Goal: Answer question/provide support: Answer question/provide support

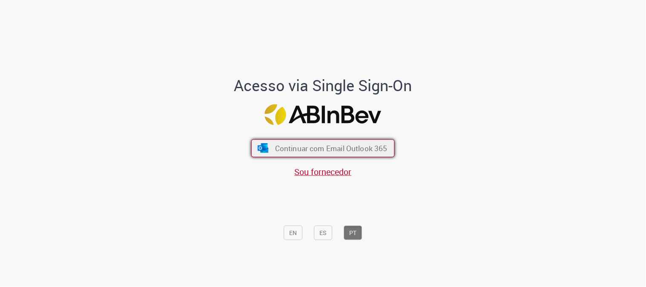
click at [327, 152] on span "Continuar com Email Outlook 365" at bounding box center [331, 149] width 112 height 10
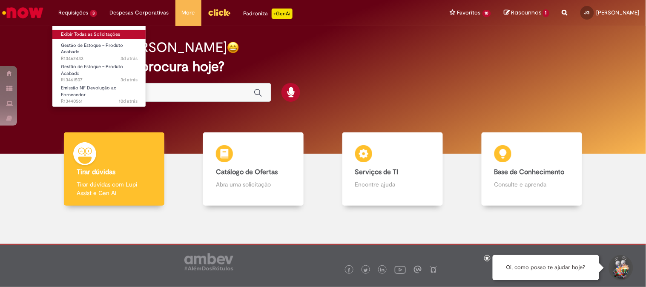
click at [88, 32] on link "Exibir Todas as Solicitações" at bounding box center [99, 34] width 94 height 9
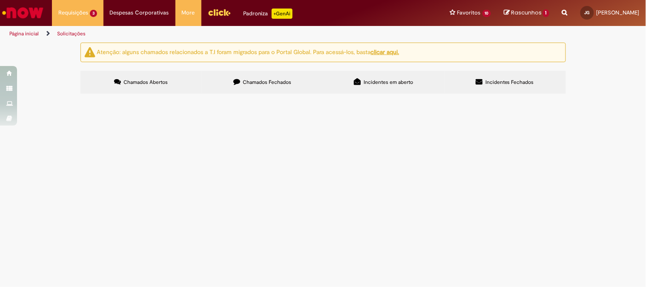
click at [0, 0] on span "Bom dia, tudo bem? Solicitado retirada do transito da NF 99824, a mesma foi can…" at bounding box center [0, 0] width 0 height 0
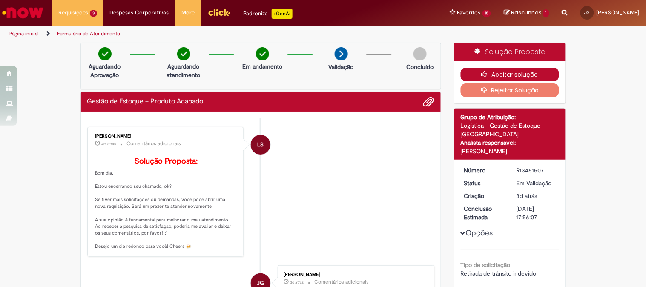
click at [497, 68] on button "Aceitar solução" at bounding box center [510, 75] width 98 height 14
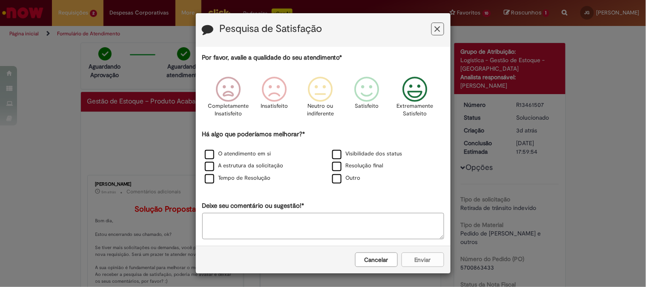
click at [408, 93] on icon "Feedback" at bounding box center [415, 90] width 32 height 26
click at [275, 153] on div "O atendimento em si" at bounding box center [260, 154] width 126 height 11
click at [264, 156] on label "O atendimento em si" at bounding box center [238, 154] width 66 height 8
click at [254, 176] on label "Tempo de Resolução" at bounding box center [238, 178] width 66 height 8
click at [371, 162] on div "Resolução final" at bounding box center [387, 166] width 126 height 11
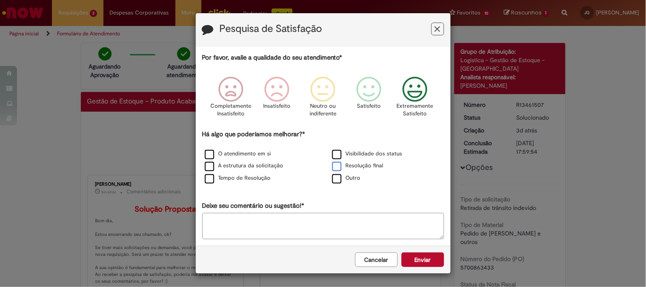
click at [372, 170] on label "Resolução final" at bounding box center [358, 166] width 52 height 8
click at [416, 265] on button "Enviar" at bounding box center [423, 260] width 43 height 14
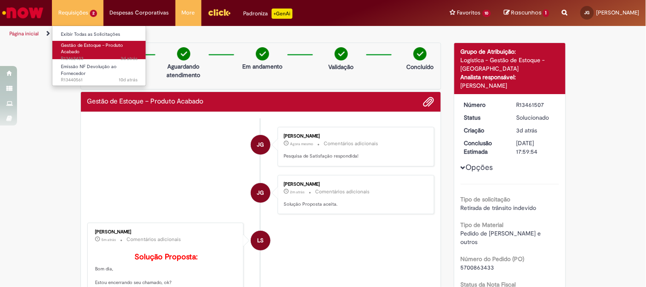
click at [103, 44] on span "Gestão de Estoque – Produto Acabado" at bounding box center [92, 48] width 62 height 13
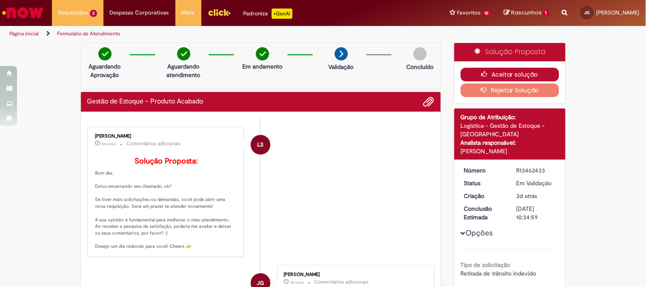
click at [518, 74] on button "Aceitar solução" at bounding box center [510, 75] width 98 height 14
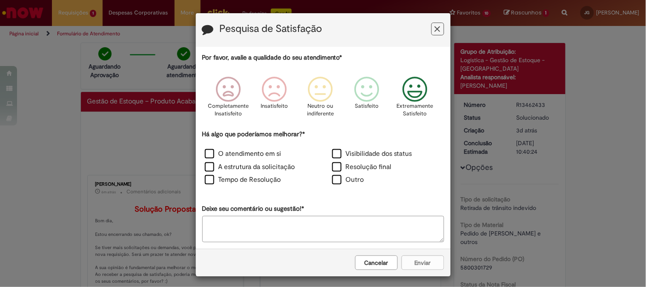
click at [421, 100] on icon "Feedback" at bounding box center [415, 90] width 32 height 26
click at [248, 156] on label "O atendimento em si" at bounding box center [243, 154] width 77 height 10
click at [253, 173] on div "A estrutura da solicitação" at bounding box center [260, 168] width 126 height 12
click at [271, 176] on div "Tempo de Resolução" at bounding box center [259, 180] width 127 height 13
click at [260, 175] on div "Tempo de Resolução" at bounding box center [259, 180] width 127 height 13
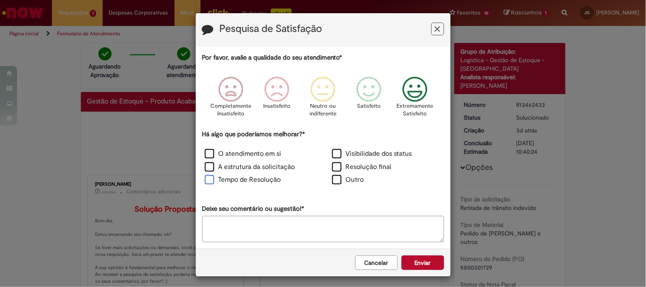
click at [266, 179] on label "Tempo de Resolução" at bounding box center [243, 180] width 76 height 10
click at [353, 168] on label "Resolução final" at bounding box center [362, 167] width 60 height 10
click at [419, 258] on button "Enviar" at bounding box center [423, 263] width 43 height 14
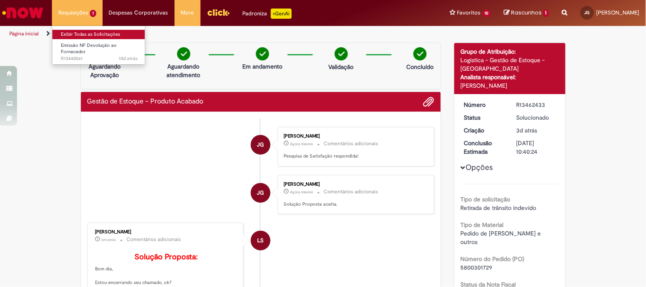
click at [86, 32] on link "Exibir Todas as Solicitações" at bounding box center [99, 34] width 94 height 9
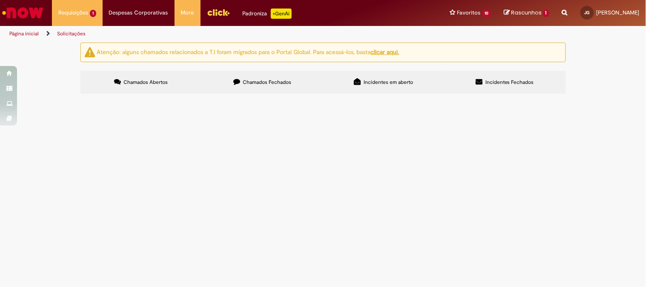
click at [0, 0] on span "Boa tarde! Segue autorização do fornecedor para emissão da nota de devolução. E…" at bounding box center [0, 0] width 0 height 0
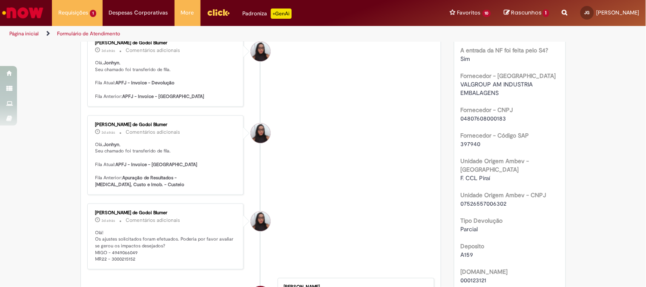
scroll to position [236, 0]
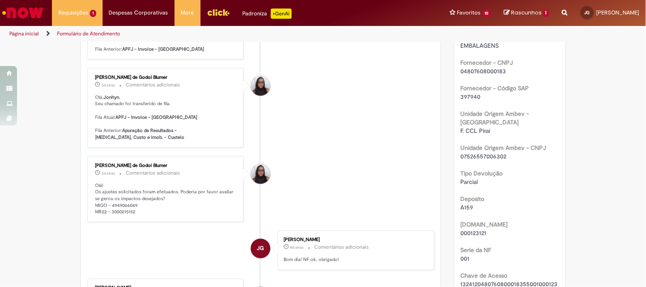
click at [349, 107] on li "[PERSON_NAME] de Godoi Blumer 3d atrás 3 dias atrás Comentários adicionais [PER…" at bounding box center [261, 108] width 348 height 80
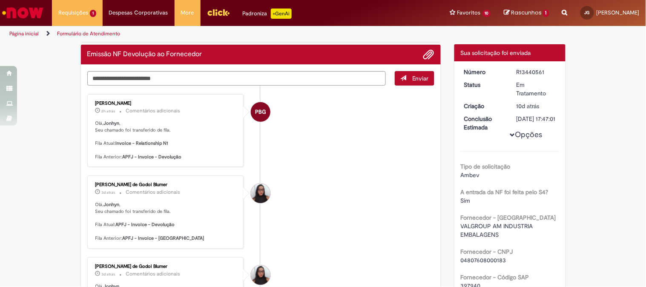
scroll to position [0, 0]
